Goal: Task Accomplishment & Management: Use online tool/utility

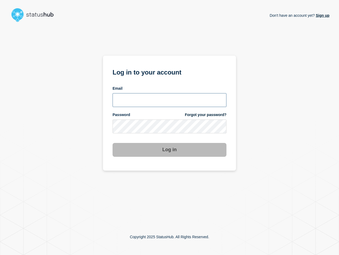
type input "[PERSON_NAME][EMAIL_ADDRESS][PERSON_NAME][DOMAIN_NAME]"
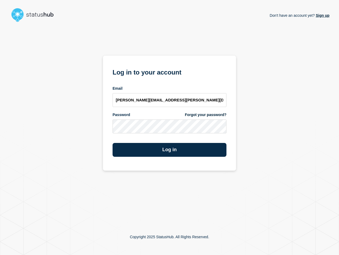
click at [249, 144] on div "Don't have an account yet? Sign up Log in to your account Email [PERSON_NAME][E…" at bounding box center [170, 121] width 320 height 194
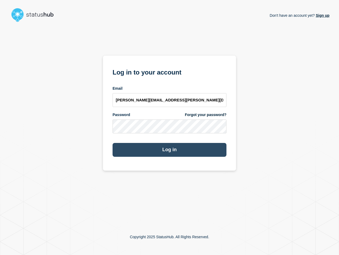
click at [170, 151] on button "Log in" at bounding box center [170, 150] width 114 height 14
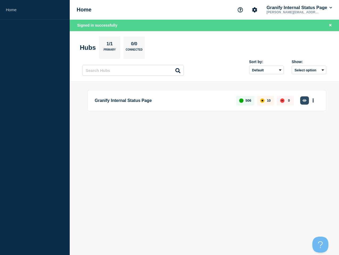
click at [302, 101] on button "button" at bounding box center [304, 100] width 9 height 8
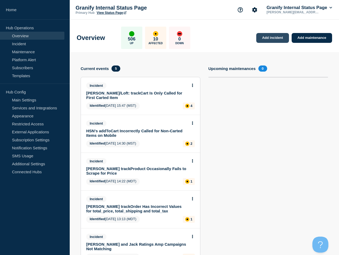
click at [287, 52] on div "Add incident Add maintenance Current events 5 Incident [PERSON_NAME]/Loft: trac…" at bounding box center [204, 244] width 255 height 385
click at [265, 36] on link "Add incident" at bounding box center [272, 38] width 33 height 10
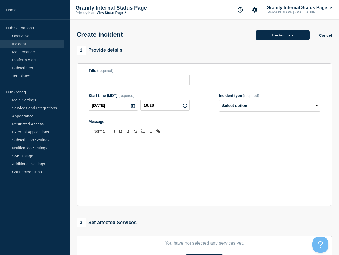
click at [269, 36] on button "Use template" at bounding box center [283, 35] width 54 height 11
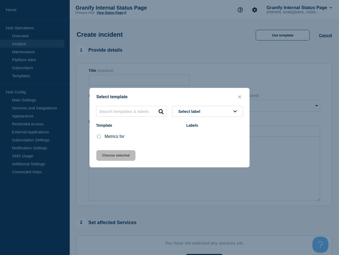
drag, startPoint x: 99, startPoint y: 136, endPoint x: 116, endPoint y: 163, distance: 31.2
click at [100, 137] on input "Metrics for checkbox" at bounding box center [98, 136] width 3 height 3
checkbox input "true"
click at [111, 155] on button "Choose selected" at bounding box center [115, 155] width 39 height 11
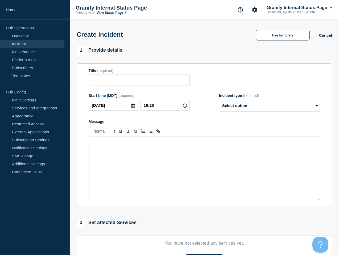
type input "Metrics for"
select select "monitoring"
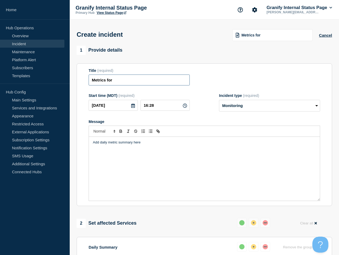
click at [146, 82] on input "Metrics for" at bounding box center [139, 79] width 101 height 11
type input "Metrics for 10/1"
click at [154, 162] on div "Add daily metric summary here" at bounding box center [204, 169] width 231 height 64
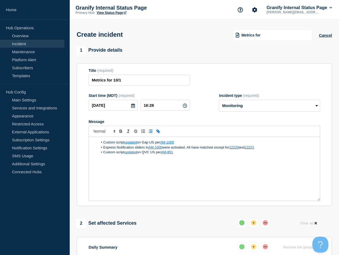
drag, startPoint x: 220, startPoint y: 83, endPoint x: 210, endPoint y: 103, distance: 21.9
click at [220, 83] on div "Title (required) Metrics for 10/1" at bounding box center [204, 76] width 231 height 17
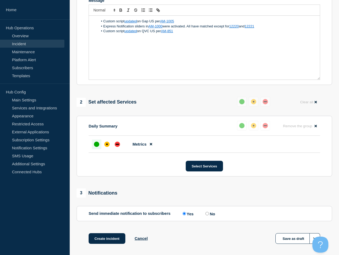
scroll to position [133, 0]
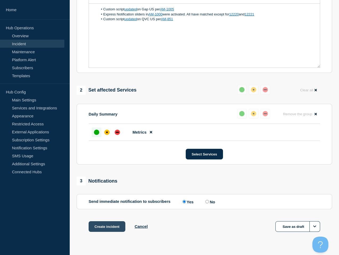
click at [105, 229] on button "Create incident" at bounding box center [107, 226] width 37 height 11
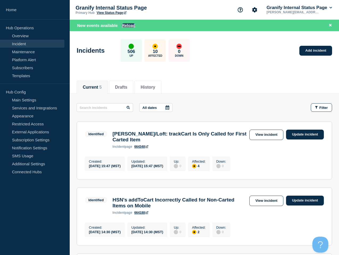
drag, startPoint x: 139, startPoint y: 25, endPoint x: 133, endPoint y: 25, distance: 6.7
click at [139, 25] on div "New events available Reload" at bounding box center [205, 25] width 256 height 6
click at [129, 25] on button "Reload" at bounding box center [128, 25] width 13 height 5
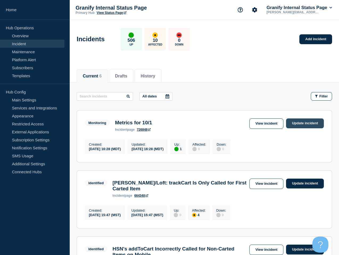
drag, startPoint x: 307, startPoint y: 98, endPoint x: 315, endPoint y: 120, distance: 23.5
click at [308, 99] on div "Filter" at bounding box center [318, 96] width 27 height 9
click at [313, 123] on link "Update incident" at bounding box center [305, 123] width 38 height 10
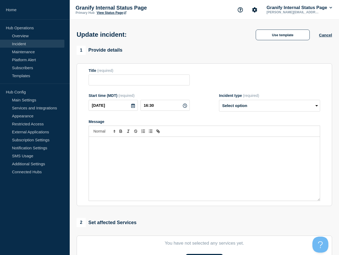
type input "Metrics for 10/1"
click at [240, 111] on select "Select option Investigating Identified Monitoring Resolved" at bounding box center [269, 106] width 101 height 12
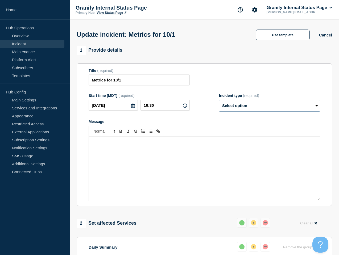
select select "resolved"
click at [219, 103] on select "Select option Investigating Identified Monitoring Resolved" at bounding box center [269, 106] width 101 height 12
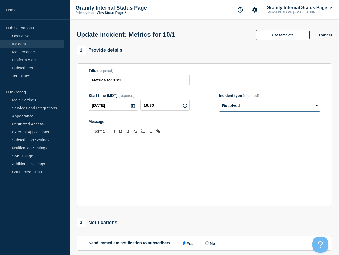
scroll to position [90, 0]
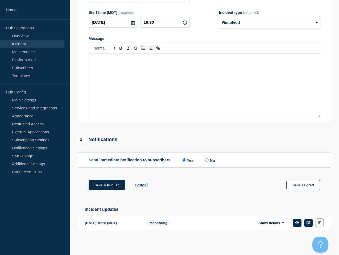
click at [206, 158] on input "No" at bounding box center [206, 159] width 3 height 3
radio input "true"
radio input "false"
click at [95, 184] on button "Save & Publish" at bounding box center [107, 185] width 37 height 11
